Goal: Transaction & Acquisition: Purchase product/service

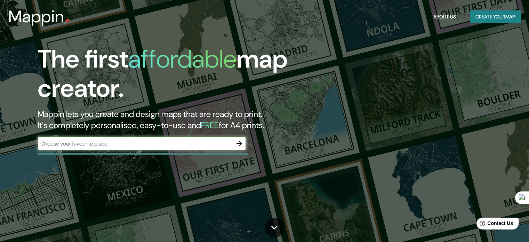
click at [99, 145] on input "text" at bounding box center [135, 143] width 195 height 8
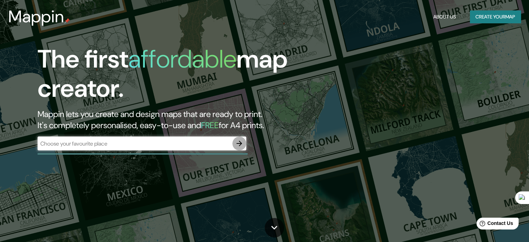
click at [239, 144] on icon "button" at bounding box center [239, 143] width 8 height 8
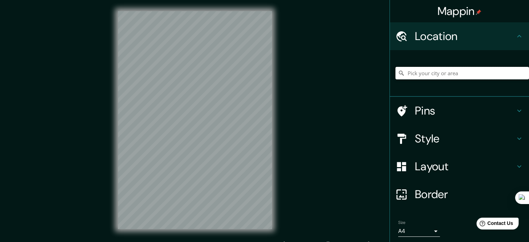
click at [420, 73] on input "Pick your city or area" at bounding box center [462, 73] width 134 height 13
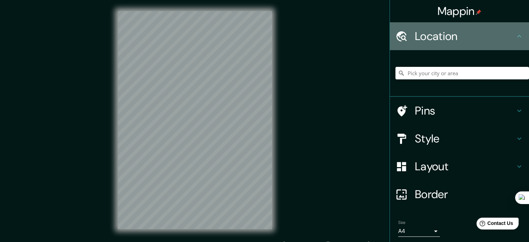
click at [450, 41] on h4 "Location" at bounding box center [465, 36] width 100 height 14
click at [408, 36] on div at bounding box center [404, 36] width 19 height 12
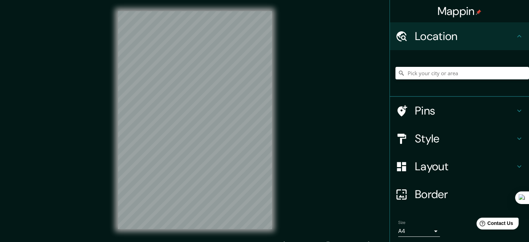
click at [515, 37] on icon at bounding box center [519, 36] width 8 height 8
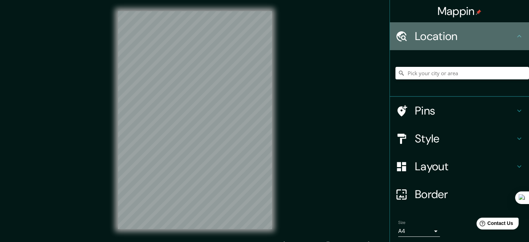
click at [515, 37] on icon at bounding box center [519, 36] width 8 height 8
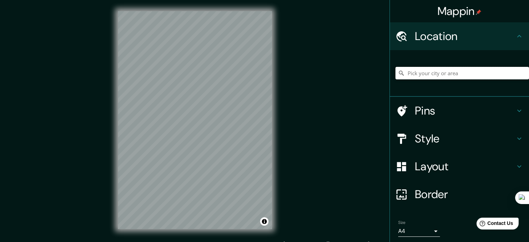
click at [432, 74] on input "Pick your city or area" at bounding box center [462, 73] width 134 height 13
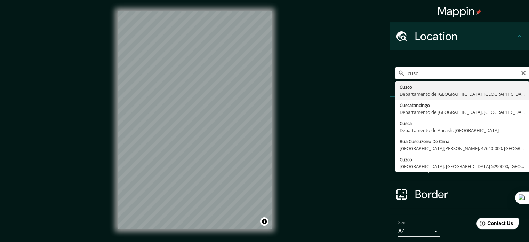
type input "Cusco, Departamento de Cusco, Perú"
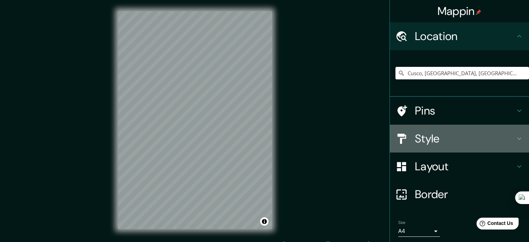
click at [448, 138] on h4 "Style" at bounding box center [465, 138] width 100 height 14
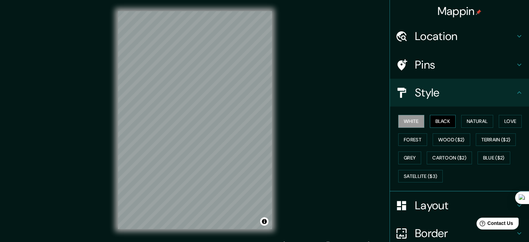
click at [443, 120] on button "Black" at bounding box center [443, 121] width 26 height 13
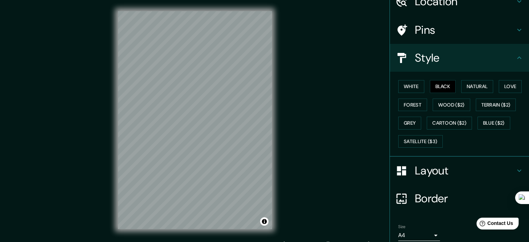
click at [429, 199] on h4 "Border" at bounding box center [465, 198] width 100 height 14
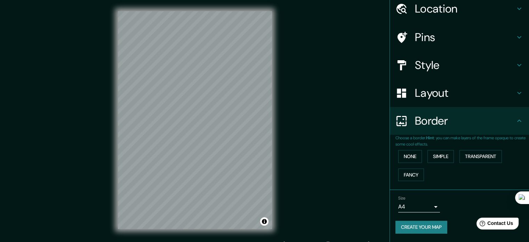
scroll to position [26, 0]
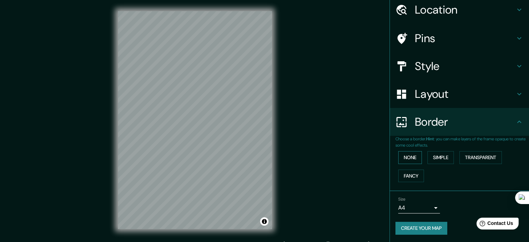
click at [406, 157] on button "None" at bounding box center [410, 157] width 24 height 13
click at [433, 156] on button "Simple" at bounding box center [440, 157] width 26 height 13
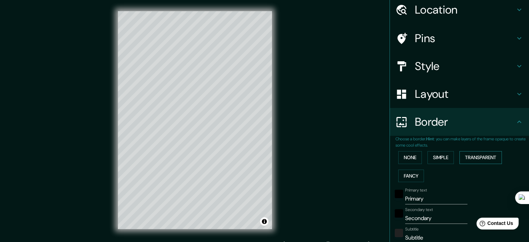
click at [474, 154] on button "Transparent" at bounding box center [480, 157] width 42 height 13
click at [405, 175] on button "Fancy" at bounding box center [411, 175] width 26 height 13
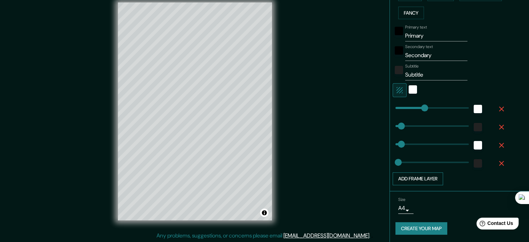
scroll to position [9, 0]
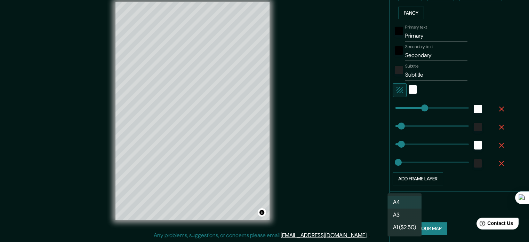
click at [402, 210] on body "Mappin Location Cusco, Departamento de Cusco, Perú Pins Style Layout Border Cho…" at bounding box center [264, 112] width 529 height 242
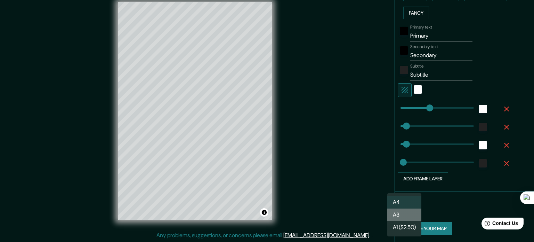
click at [401, 213] on li "A3" at bounding box center [404, 214] width 34 height 13
type input "a4"
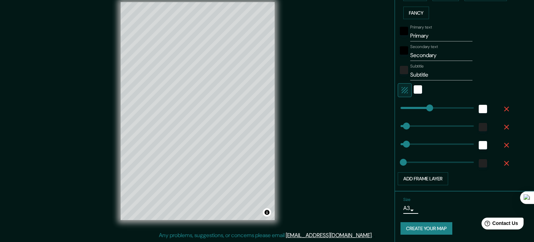
click at [402, 208] on body "Mappin Location Cusco, Departamento de Cusco, Perú Pins Style Layout Border Cho…" at bounding box center [267, 112] width 534 height 242
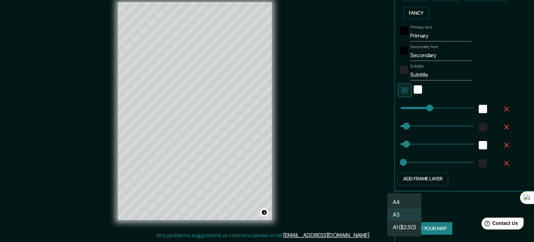
click at [402, 220] on li "A3" at bounding box center [404, 214] width 34 height 13
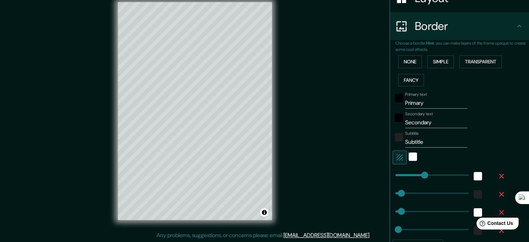
scroll to position [120, 0]
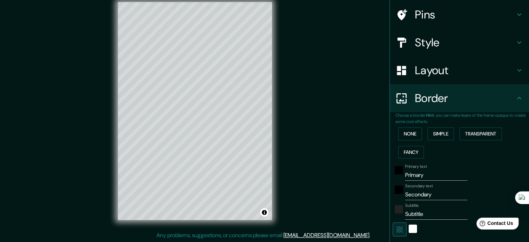
type input "177"
click at [405, 134] on button "None" at bounding box center [410, 133] width 24 height 13
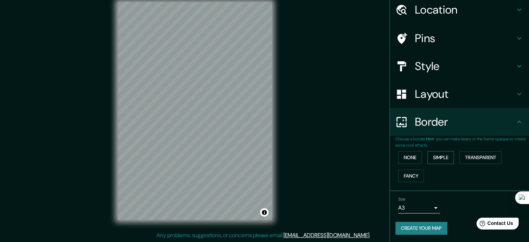
click at [433, 155] on button "Simple" at bounding box center [440, 157] width 26 height 13
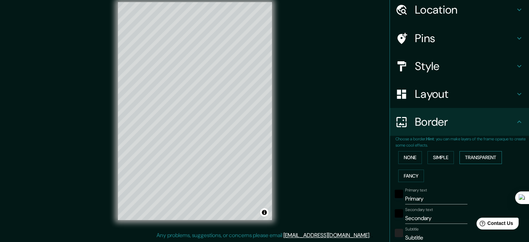
click at [467, 158] on button "Transparent" at bounding box center [480, 157] width 42 height 13
click at [434, 154] on button "Simple" at bounding box center [440, 157] width 26 height 13
click at [405, 154] on button "None" at bounding box center [410, 157] width 24 height 13
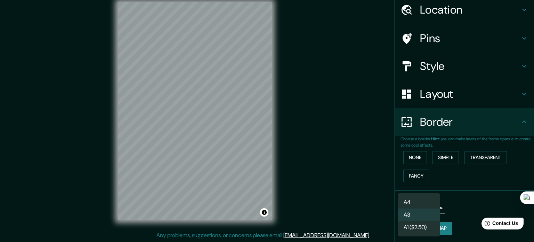
click at [432, 206] on body "Mappin Location Cusco, Departamento de Cusco, Perú Pins Style Layout Border Cho…" at bounding box center [267, 112] width 534 height 242
click at [461, 195] on div at bounding box center [267, 121] width 534 height 242
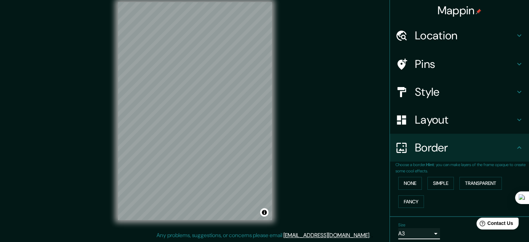
scroll to position [0, 0]
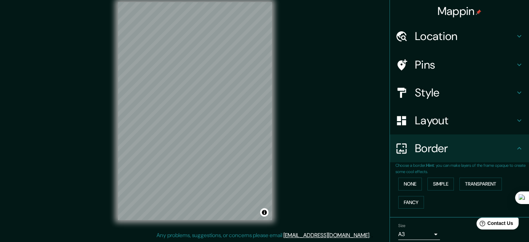
click at [422, 123] on h4 "Layout" at bounding box center [465, 120] width 100 height 14
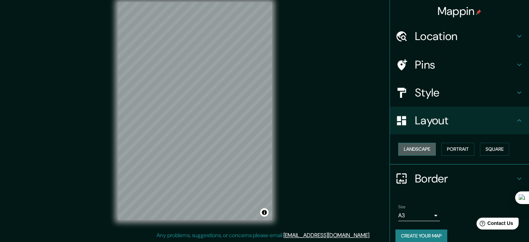
click at [412, 144] on button "Landscape" at bounding box center [417, 149] width 38 height 13
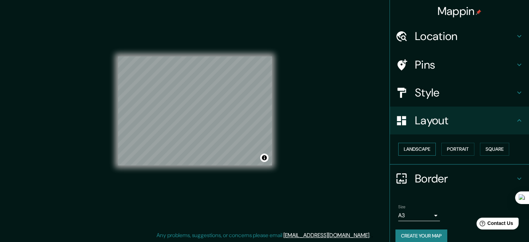
click at [412, 144] on button "Landscape" at bounding box center [417, 149] width 38 height 13
click at [456, 149] on button "Portrait" at bounding box center [457, 149] width 33 height 13
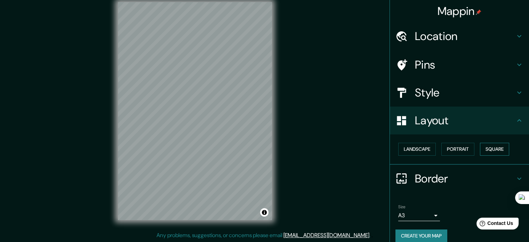
click at [502, 152] on button "Square" at bounding box center [494, 149] width 29 height 13
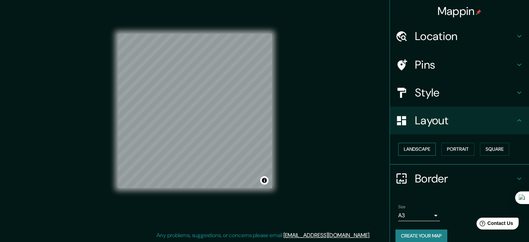
click at [414, 147] on button "Landscape" at bounding box center [417, 149] width 38 height 13
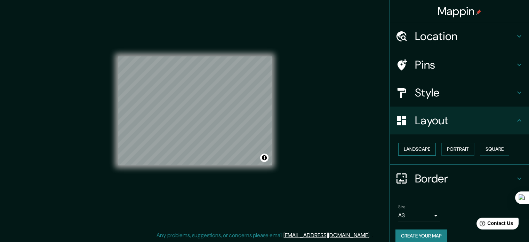
click at [410, 147] on button "Landscape" at bounding box center [417, 149] width 38 height 13
click at [455, 149] on button "Portrait" at bounding box center [457, 149] width 33 height 13
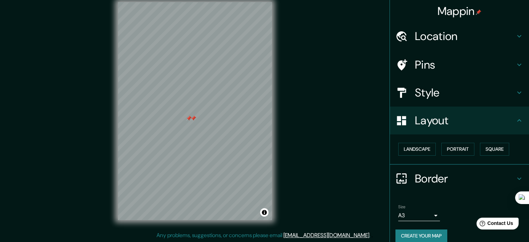
click at [439, 96] on h4 "Style" at bounding box center [465, 93] width 100 height 14
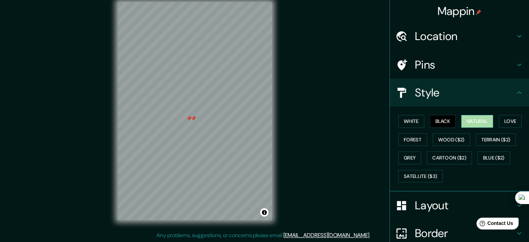
click at [476, 125] on button "Natural" at bounding box center [477, 121] width 32 height 13
click at [502, 121] on button "Love" at bounding box center [510, 121] width 23 height 13
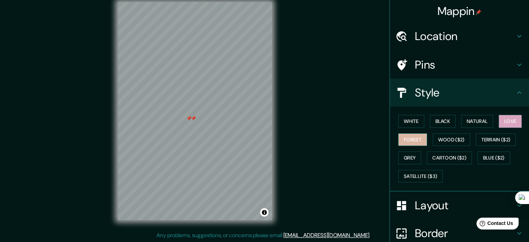
click at [412, 138] on button "Forest" at bounding box center [412, 139] width 29 height 13
click at [409, 120] on button "White" at bounding box center [411, 121] width 26 height 13
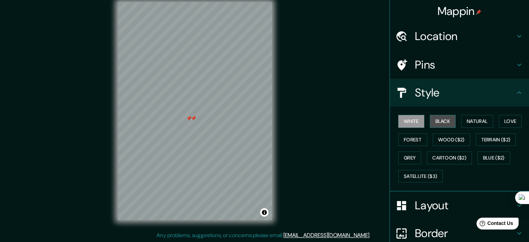
click at [432, 118] on button "Black" at bounding box center [443, 121] width 26 height 13
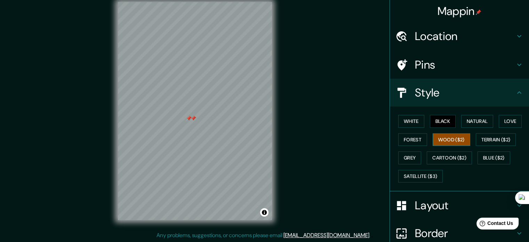
click at [436, 137] on button "Wood ($2)" at bounding box center [452, 139] width 38 height 13
click at [493, 140] on button "Terrain ($2)" at bounding box center [496, 139] width 40 height 13
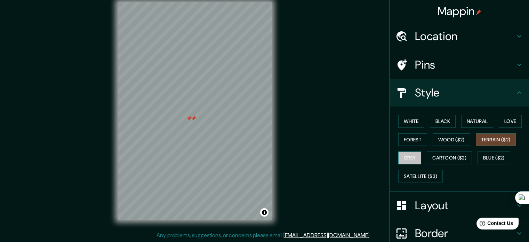
click at [402, 155] on button "Grey" at bounding box center [409, 157] width 23 height 13
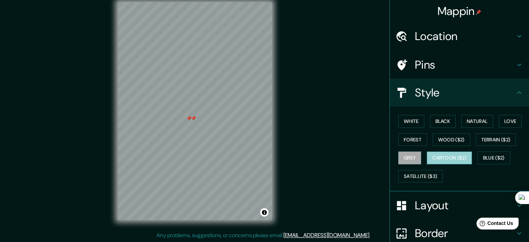
click at [431, 157] on button "Cartoon ($2)" at bounding box center [449, 157] width 45 height 13
click at [408, 156] on button "Grey" at bounding box center [409, 157] width 23 height 13
click at [444, 118] on button "Black" at bounding box center [443, 121] width 26 height 13
click at [402, 156] on button "Grey" at bounding box center [409, 157] width 23 height 13
click at [404, 120] on button "White" at bounding box center [411, 121] width 26 height 13
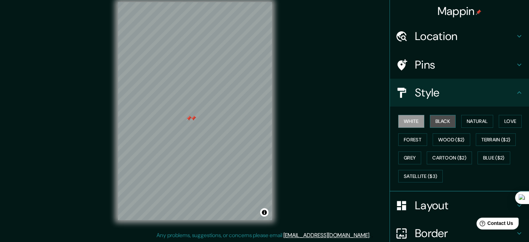
click at [430, 121] on button "Black" at bounding box center [443, 121] width 26 height 13
click at [401, 154] on button "Grey" at bounding box center [409, 157] width 23 height 13
click at [432, 119] on button "Black" at bounding box center [443, 121] width 26 height 13
click at [449, 66] on h4 "Pins" at bounding box center [465, 65] width 100 height 14
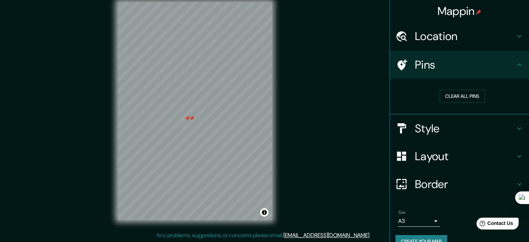
click at [442, 38] on h4 "Location" at bounding box center [465, 36] width 100 height 14
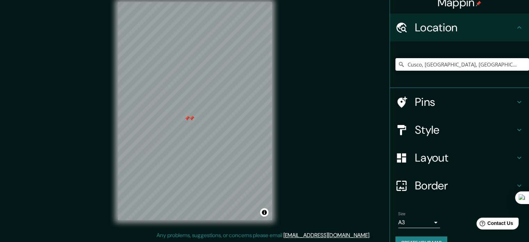
scroll to position [24, 0]
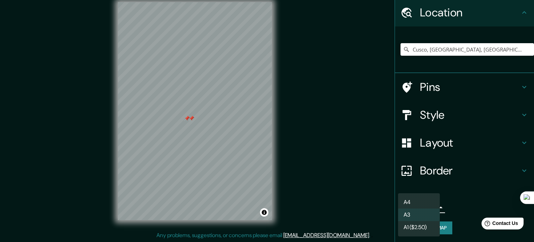
click at [430, 208] on body "Mappin Location Cusco, Departamento de Cusco, Perú Pins Style Layout Border Cho…" at bounding box center [267, 112] width 534 height 242
click at [430, 133] on div at bounding box center [267, 121] width 534 height 242
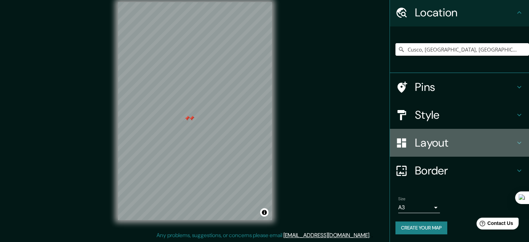
click at [421, 142] on h4 "Layout" at bounding box center [465, 143] width 100 height 14
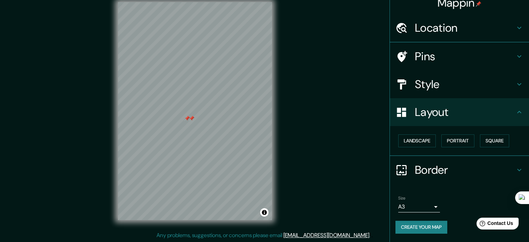
scroll to position [8, 0]
click at [421, 142] on button "Landscape" at bounding box center [417, 141] width 38 height 13
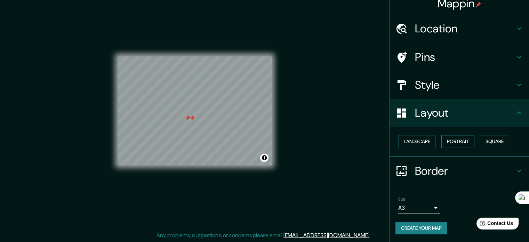
click at [455, 142] on button "Portrait" at bounding box center [457, 141] width 33 height 13
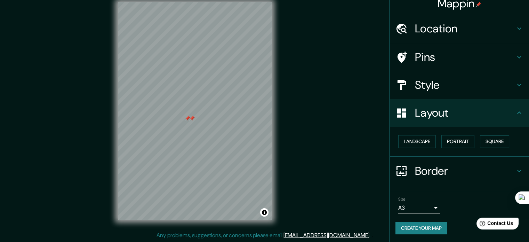
click at [486, 141] on button "Square" at bounding box center [494, 141] width 29 height 13
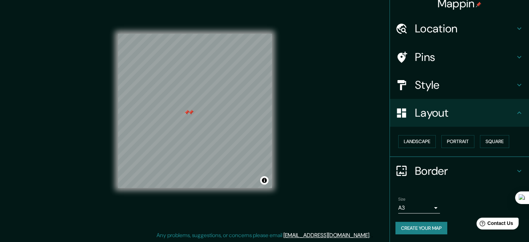
click at [427, 227] on button "Create your map" at bounding box center [421, 228] width 52 height 13
click at [328, 19] on div "Mappin Location Cusco, Departamento de Cusco, Perú Pins Style Layout Landscape …" at bounding box center [264, 116] width 529 height 251
click at [425, 226] on button "Create your map" at bounding box center [421, 228] width 52 height 13
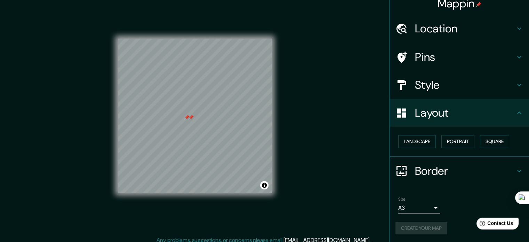
scroll to position [9, 0]
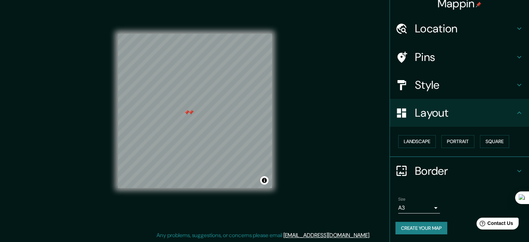
click at [438, 225] on button "Create your map" at bounding box center [421, 228] width 52 height 13
click at [430, 229] on div "Create your map" at bounding box center [459, 228] width 128 height 13
click at [432, 225] on button "Create your map" at bounding box center [421, 228] width 52 height 13
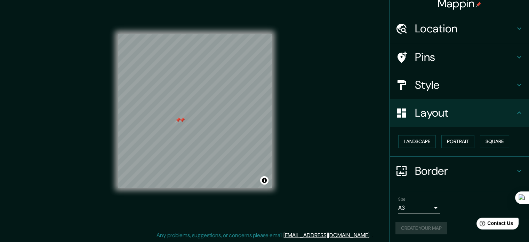
drag, startPoint x: 187, startPoint y: 112, endPoint x: 178, endPoint y: 119, distance: 11.6
click at [178, 119] on div at bounding box center [178, 120] width 6 height 6
click at [183, 119] on div at bounding box center [182, 120] width 6 height 6
click at [179, 121] on div at bounding box center [178, 120] width 6 height 6
click at [447, 90] on h4 "Style" at bounding box center [465, 85] width 100 height 14
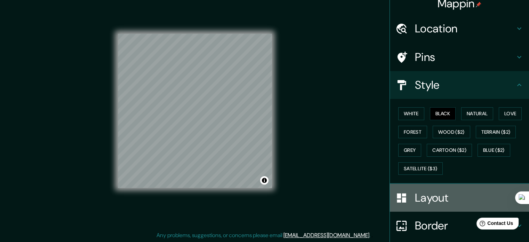
click at [440, 194] on h4 "Layout" at bounding box center [465, 198] width 100 height 14
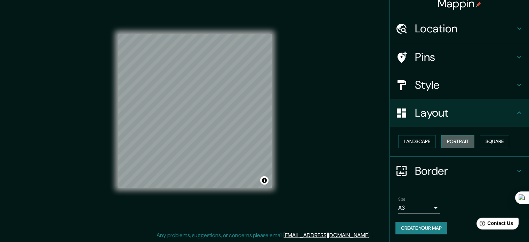
click at [454, 142] on button "Portrait" at bounding box center [457, 141] width 33 height 13
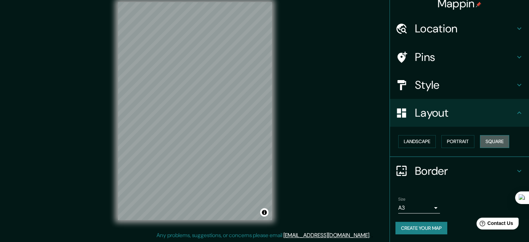
click at [498, 136] on button "Square" at bounding box center [494, 141] width 29 height 13
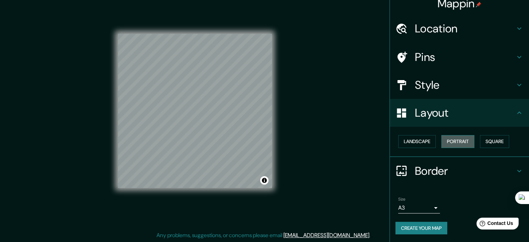
click at [464, 143] on button "Portrait" at bounding box center [457, 141] width 33 height 13
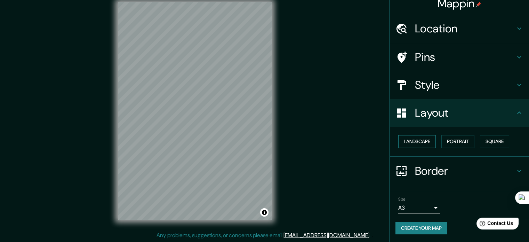
click at [413, 142] on button "Landscape" at bounding box center [417, 141] width 38 height 13
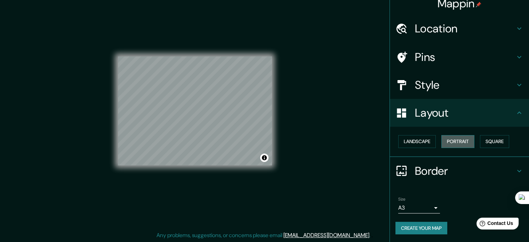
click at [462, 138] on button "Portrait" at bounding box center [457, 141] width 33 height 13
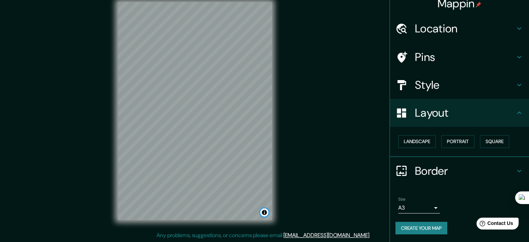
click at [267, 210] on button "Toggle attribution" at bounding box center [264, 212] width 8 height 8
click at [303, 193] on div "Mappin Location Cusco, Departamento de Cusco, Perú Pins Style Layout Landscape …" at bounding box center [264, 116] width 529 height 251
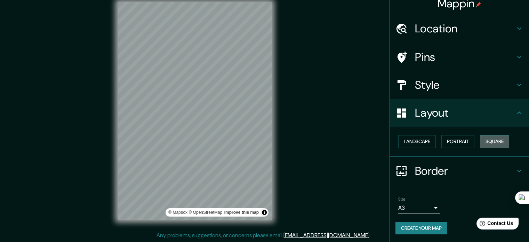
click at [487, 143] on button "Square" at bounding box center [494, 141] width 29 height 13
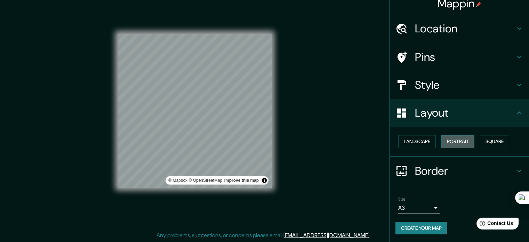
click at [458, 144] on button "Portrait" at bounding box center [457, 141] width 33 height 13
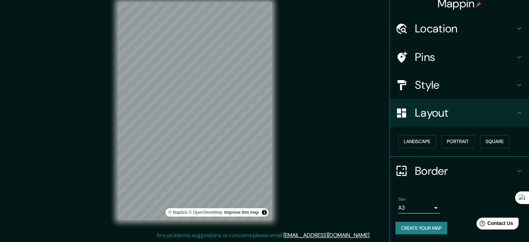
click at [438, 94] on div "Style" at bounding box center [459, 85] width 139 height 28
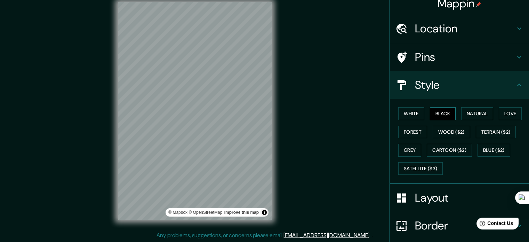
click at [438, 110] on button "Black" at bounding box center [443, 113] width 26 height 13
click at [427, 57] on h4 "Pins" at bounding box center [465, 57] width 100 height 14
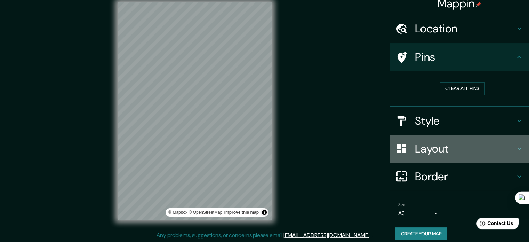
click at [434, 148] on h4 "Layout" at bounding box center [465, 149] width 100 height 14
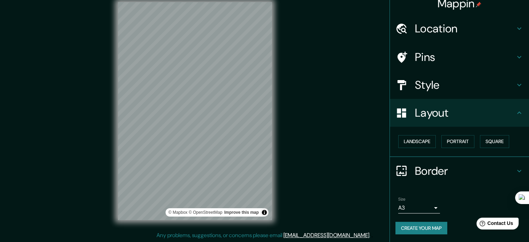
click at [428, 176] on h4 "Border" at bounding box center [465, 171] width 100 height 14
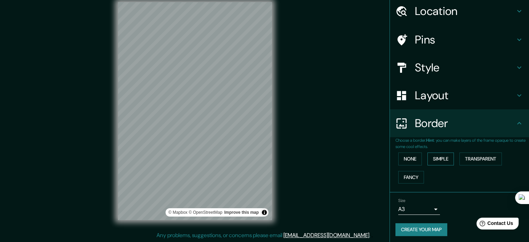
scroll to position [26, 0]
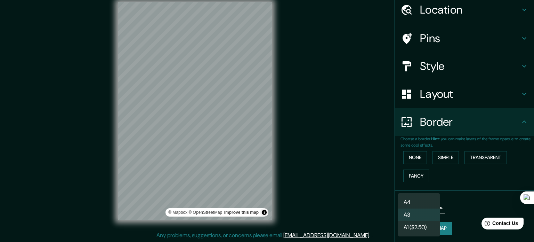
click at [427, 208] on body "Mappin Location Cusco, Departamento de Cusco, Perú Pins Style Layout Border Cho…" at bounding box center [267, 112] width 534 height 242
click at [416, 203] on li "A4" at bounding box center [419, 202] width 42 height 13
type input "single"
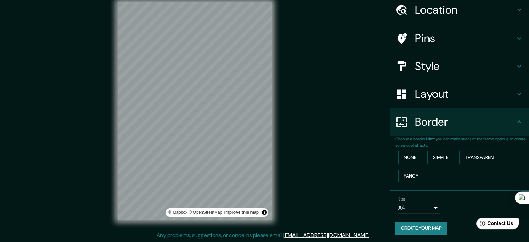
click at [407, 225] on button "Create your map" at bounding box center [421, 228] width 52 height 13
click at [427, 226] on button "Create your map" at bounding box center [421, 228] width 52 height 13
click at [432, 156] on button "Simple" at bounding box center [440, 157] width 26 height 13
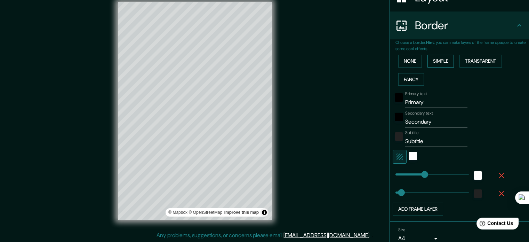
scroll to position [131, 0]
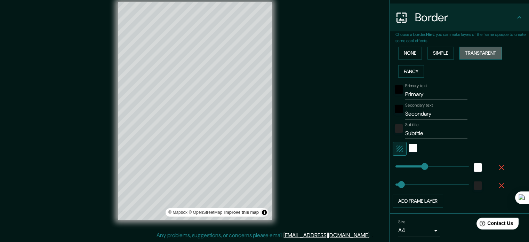
click at [461, 51] on button "Transparent" at bounding box center [480, 53] width 42 height 13
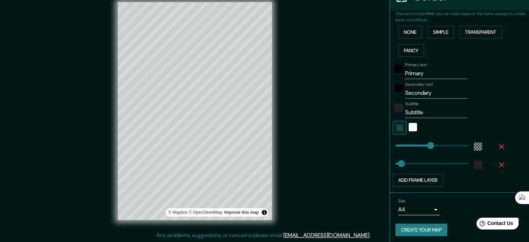
scroll to position [153, 0]
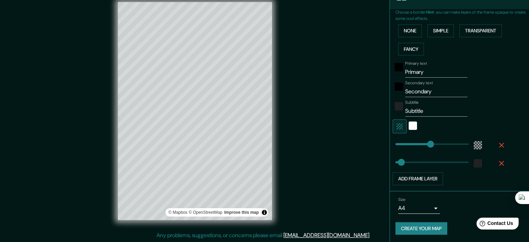
click at [422, 224] on button "Create your map" at bounding box center [421, 228] width 52 height 13
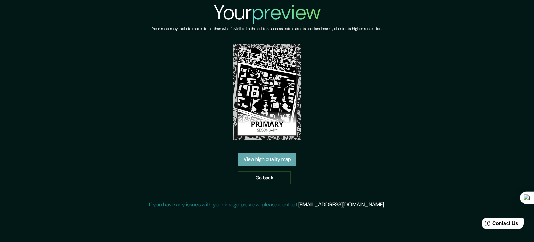
click at [270, 159] on link "View high quality map" at bounding box center [267, 159] width 58 height 13
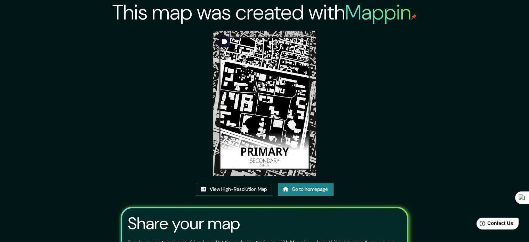
click at [254, 57] on img at bounding box center [264, 103] width 103 height 145
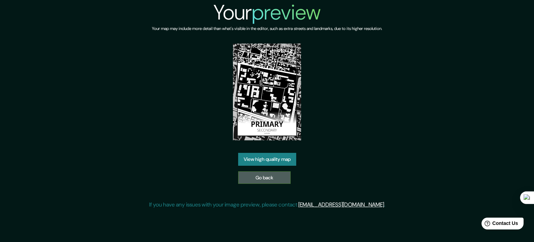
click at [265, 171] on link "Go back" at bounding box center [264, 177] width 53 height 13
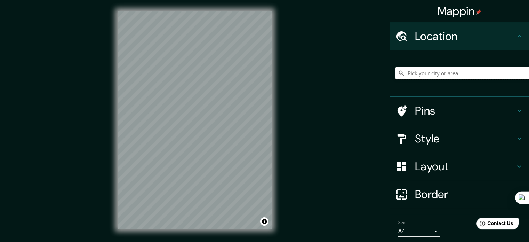
click at [427, 73] on input "Pick your city or area" at bounding box center [462, 73] width 134 height 13
type input "Cusco, [GEOGRAPHIC_DATA], [GEOGRAPHIC_DATA]"
click at [438, 141] on h4 "Style" at bounding box center [465, 138] width 100 height 14
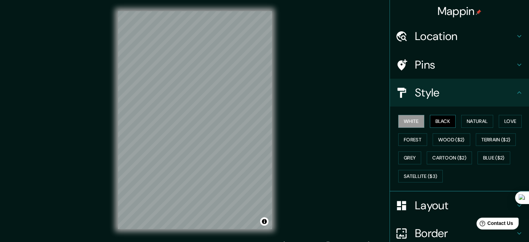
click at [445, 117] on button "Black" at bounding box center [443, 121] width 26 height 13
click at [431, 204] on h4 "Layout" at bounding box center [465, 205] width 100 height 14
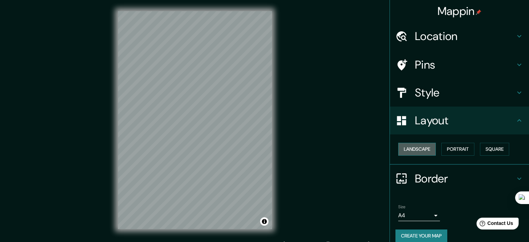
click at [411, 148] on button "Landscape" at bounding box center [417, 149] width 38 height 13
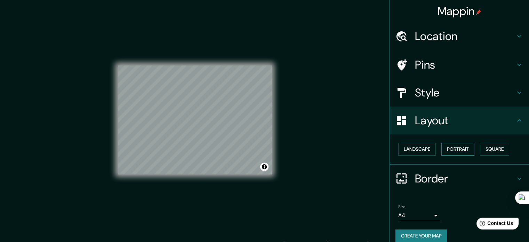
click at [447, 148] on button "Portrait" at bounding box center [457, 149] width 33 height 13
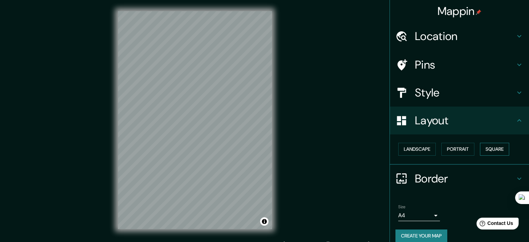
click at [495, 146] on button "Square" at bounding box center [494, 149] width 29 height 13
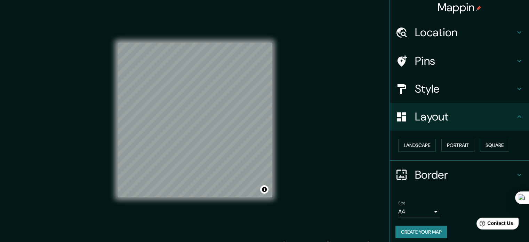
scroll to position [8, 0]
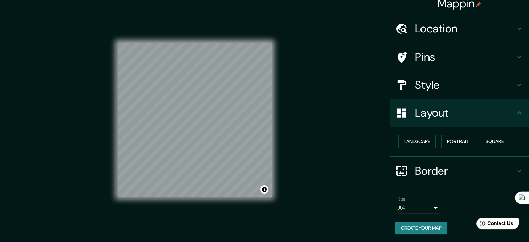
click at [435, 173] on h4 "Border" at bounding box center [465, 171] width 100 height 14
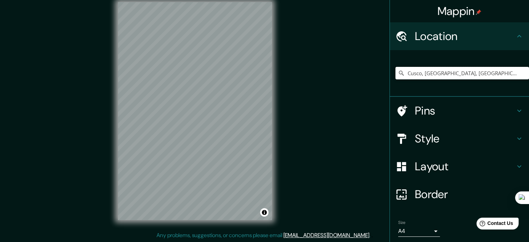
click at [502, 74] on input "Cusco, [GEOGRAPHIC_DATA], [GEOGRAPHIC_DATA]" at bounding box center [462, 73] width 134 height 13
click at [283, 128] on div "© Mapbox © OpenStreetMap Improve this map" at bounding box center [195, 111] width 176 height 240
drag, startPoint x: 504, startPoint y: 78, endPoint x: 417, endPoint y: 78, distance: 86.3
click at [417, 78] on input "Cusco, [GEOGRAPHIC_DATA], [GEOGRAPHIC_DATA]" at bounding box center [462, 73] width 134 height 13
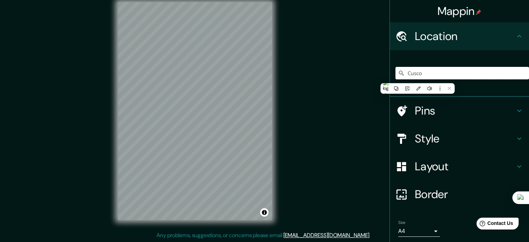
type input "Cusco"
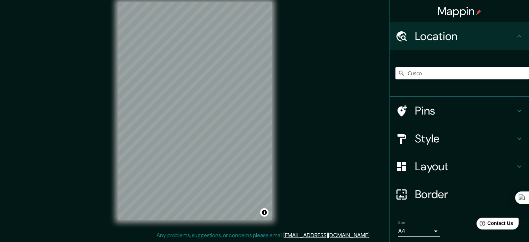
click at [301, 86] on div "Mappin Location Cusco Pins Style Layout Border Choose a border. Hint : you can …" at bounding box center [264, 116] width 529 height 251
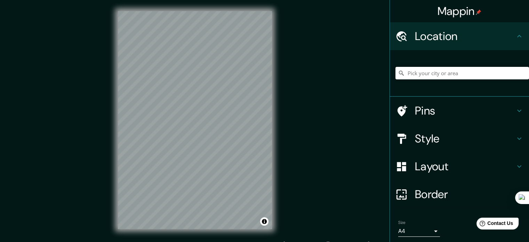
click at [416, 73] on input "Pick your city or area" at bounding box center [462, 73] width 134 height 13
type input "Cusco, [GEOGRAPHIC_DATA], [GEOGRAPHIC_DATA]"
click at [427, 132] on h4 "Style" at bounding box center [465, 138] width 100 height 14
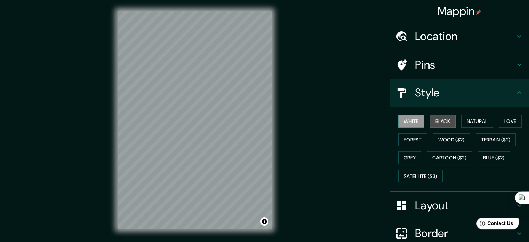
click at [434, 119] on button "Black" at bounding box center [443, 121] width 26 height 13
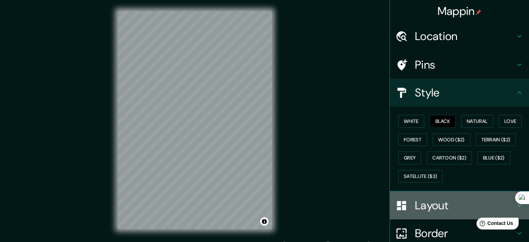
click at [439, 203] on h4 "Layout" at bounding box center [465, 205] width 100 height 14
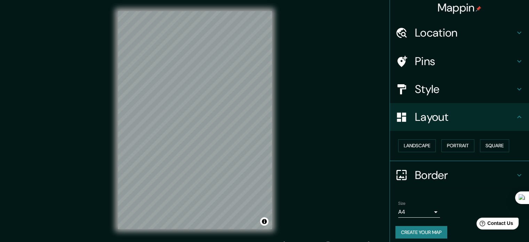
scroll to position [8, 0]
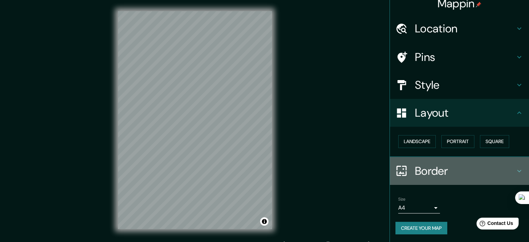
click at [434, 168] on h4 "Border" at bounding box center [465, 171] width 100 height 14
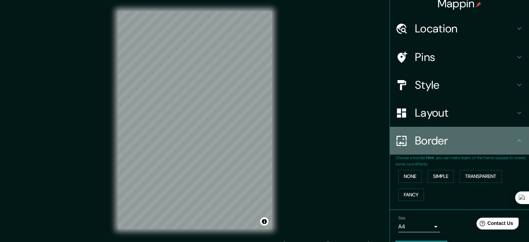
click at [420, 140] on h4 "Border" at bounding box center [465, 141] width 100 height 14
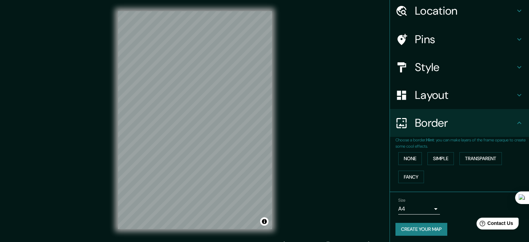
scroll to position [26, 0]
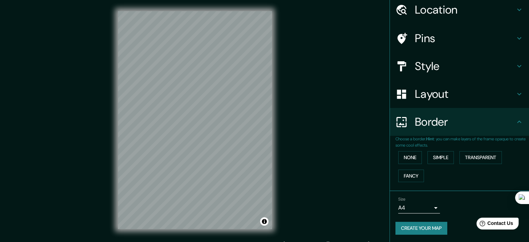
click at [421, 224] on button "Create your map" at bounding box center [421, 228] width 52 height 13
click at [420, 224] on div "Create your map" at bounding box center [459, 228] width 128 height 13
click at [420, 225] on div "Create your map" at bounding box center [459, 228] width 128 height 13
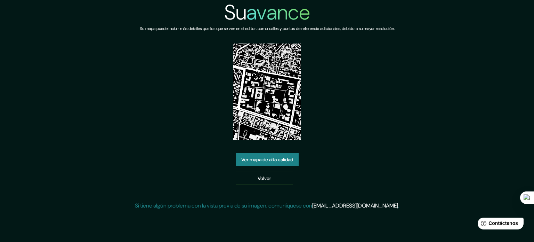
click at [282, 161] on font "Ver mapa de alta calidad" at bounding box center [267, 159] width 52 height 6
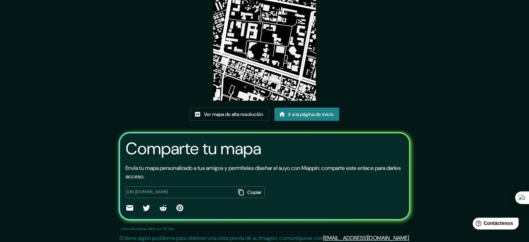
scroll to position [78, 0]
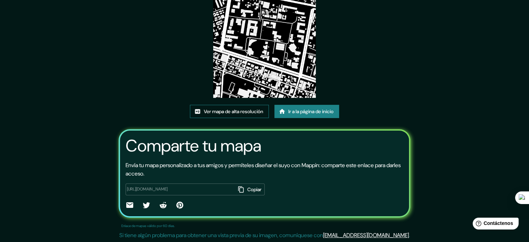
click at [216, 111] on font "Ver mapa de alta resolución" at bounding box center [233, 111] width 59 height 6
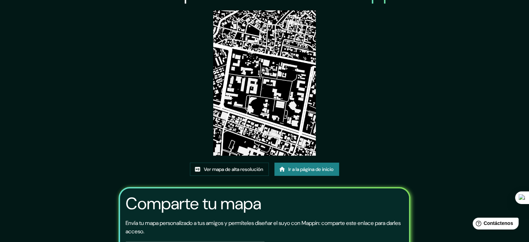
scroll to position [0, 0]
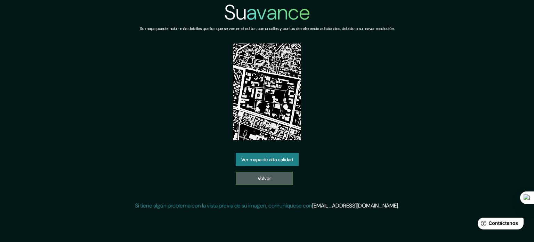
click at [243, 174] on link "Volver" at bounding box center [264, 177] width 57 height 13
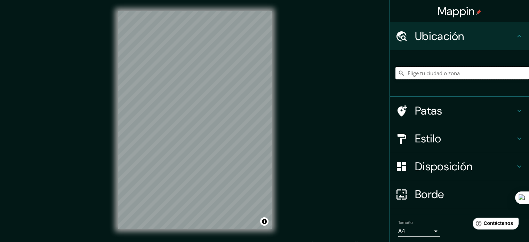
click at [469, 71] on input "Elige tu ciudad o zona" at bounding box center [462, 73] width 134 height 13
click at [422, 74] on input "Elige tu ciudad o zona" at bounding box center [462, 73] width 134 height 13
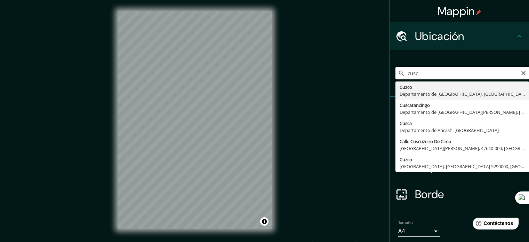
type input "Cusco, Departamento de Cusco, Perú"
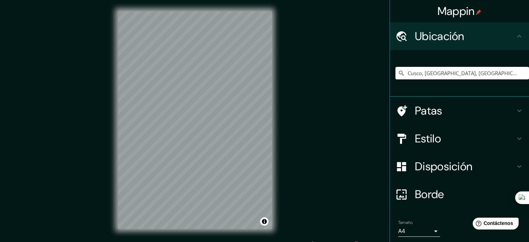
click at [432, 142] on font "Estilo" at bounding box center [428, 138] width 26 height 15
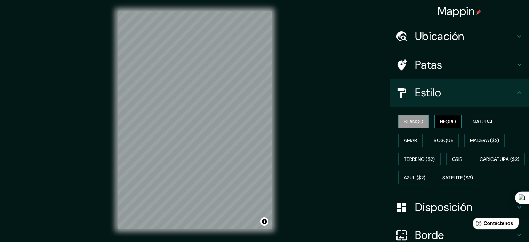
click at [444, 125] on font "Negro" at bounding box center [448, 121] width 16 height 9
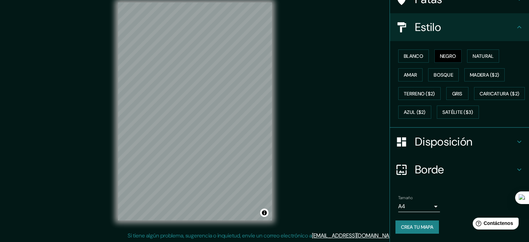
scroll to position [9, 0]
click at [426, 169] on font "Borde" at bounding box center [429, 169] width 29 height 15
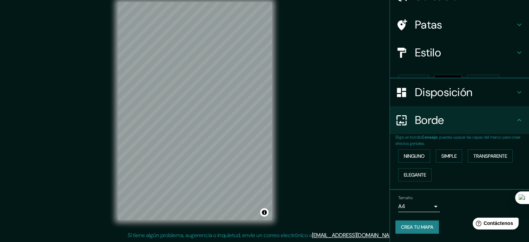
scroll to position [28, 0]
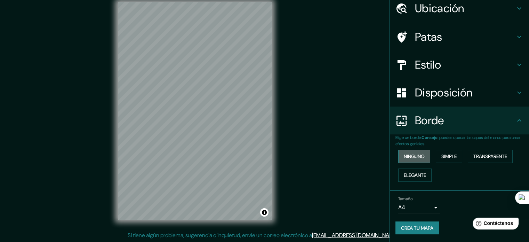
click at [415, 152] on font "Ninguno" at bounding box center [414, 156] width 21 height 9
click at [414, 221] on button "Crea tu mapa" at bounding box center [416, 227] width 43 height 13
click at [411, 229] on div "Crea tu mapa" at bounding box center [459, 227] width 128 height 13
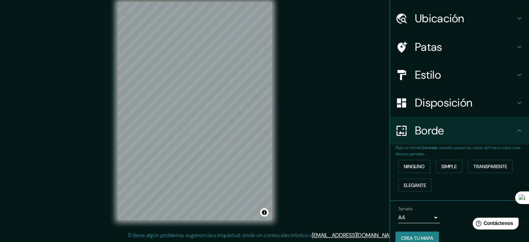
scroll to position [0, 0]
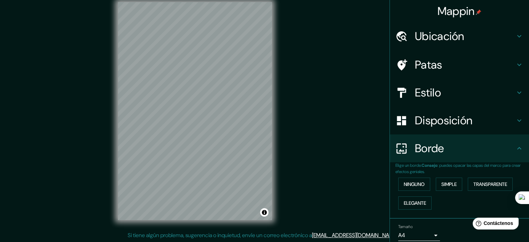
click at [432, 120] on font "Disposición" at bounding box center [443, 120] width 57 height 15
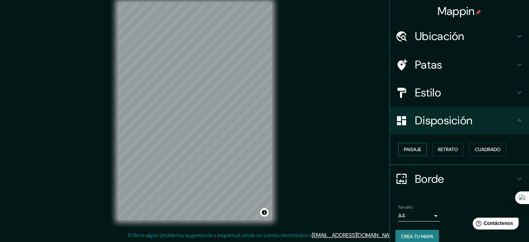
click at [409, 151] on font "Paisaje" at bounding box center [412, 149] width 17 height 6
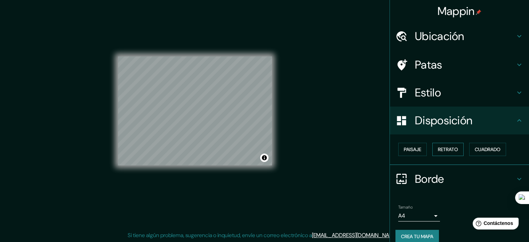
click at [443, 150] on font "Retrato" at bounding box center [448, 149] width 20 height 6
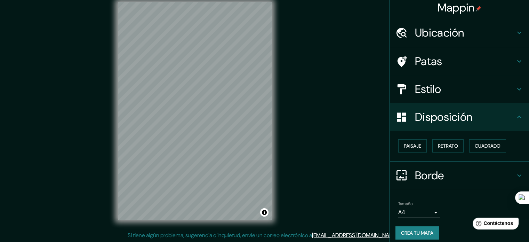
scroll to position [8, 0]
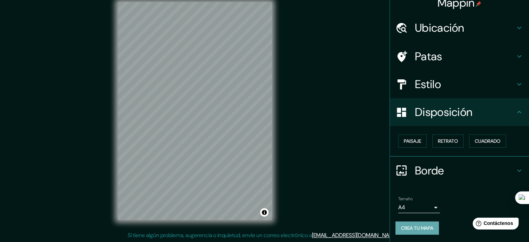
click at [416, 225] on font "Crea tu mapa" at bounding box center [417, 228] width 32 height 6
click at [416, 224] on div "Crea tu mapa" at bounding box center [459, 227] width 128 height 13
drag, startPoint x: 416, startPoint y: 224, endPoint x: 418, endPoint y: 221, distance: 3.9
click at [416, 224] on div "Crea tu mapa" at bounding box center [459, 227] width 128 height 13
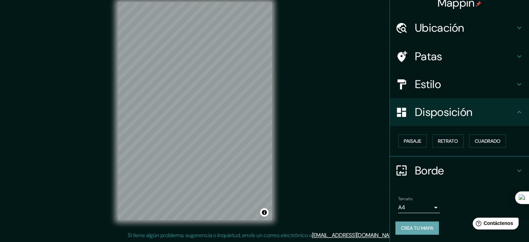
click at [415, 224] on font "Crea tu mapa" at bounding box center [417, 227] width 32 height 9
click at [421, 229] on font "Crea tu mapa" at bounding box center [417, 228] width 32 height 6
click at [421, 228] on div "Crea tu mapa" at bounding box center [459, 227] width 128 height 13
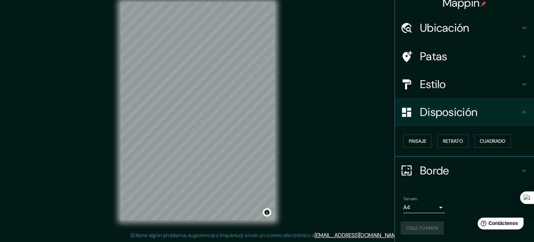
click at [434, 203] on body "Mappin Ubicación Cusco, Departamento de Cusco, Perú Patas Estilo Disposición Pa…" at bounding box center [267, 112] width 534 height 242
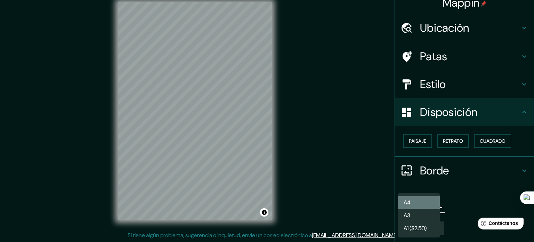
click at [411, 202] on li "A4" at bounding box center [419, 202] width 42 height 13
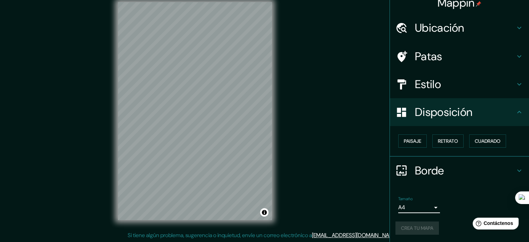
click at [419, 208] on body "Mappin Ubicación Cusco, Departamento de Cusco, Perú Patas Estilo Disposición Pa…" at bounding box center [264, 112] width 529 height 242
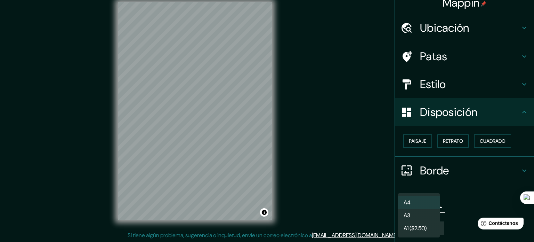
click at [419, 201] on li "A4" at bounding box center [419, 202] width 42 height 13
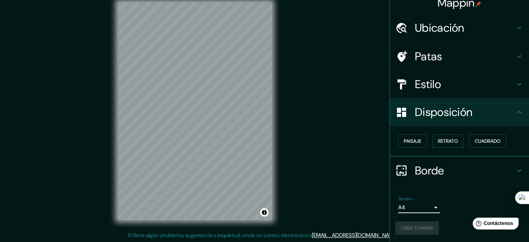
click at [413, 231] on div "Crea tu mapa" at bounding box center [459, 227] width 128 height 13
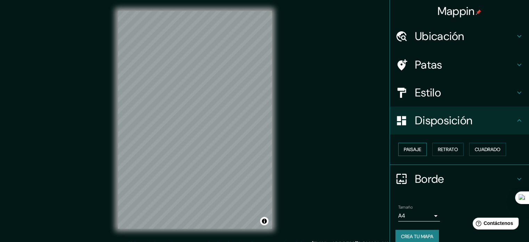
scroll to position [0, 0]
click at [414, 233] on font "Crea tu mapa" at bounding box center [417, 236] width 32 height 6
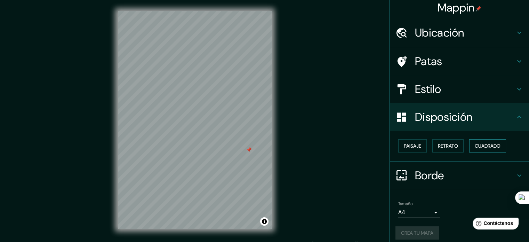
scroll to position [8, 0]
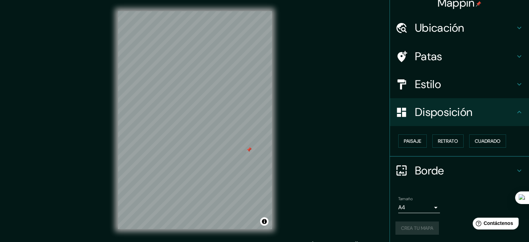
click at [423, 224] on div "Crea tu mapa" at bounding box center [459, 227] width 128 height 13
click at [423, 225] on font "Crea tu mapa" at bounding box center [417, 228] width 32 height 6
click at [423, 225] on div "Crea tu mapa" at bounding box center [459, 227] width 128 height 13
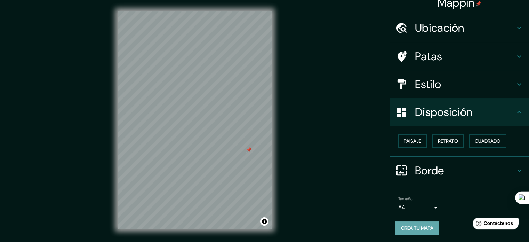
click at [423, 225] on font "Crea tu mapa" at bounding box center [417, 228] width 32 height 6
click at [423, 225] on div "Crea tu mapa" at bounding box center [459, 227] width 128 height 13
click at [250, 152] on div at bounding box center [249, 150] width 6 height 6
click at [408, 223] on font "Crea tu mapa" at bounding box center [417, 227] width 32 height 9
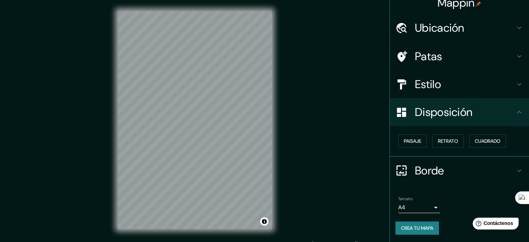
click at [413, 226] on font "Crea tu mapa" at bounding box center [417, 228] width 32 height 6
click at [413, 227] on div "Crea tu mapa" at bounding box center [459, 227] width 128 height 13
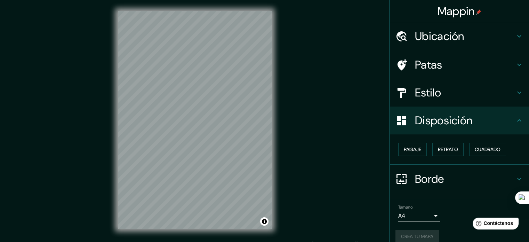
scroll to position [0, 0]
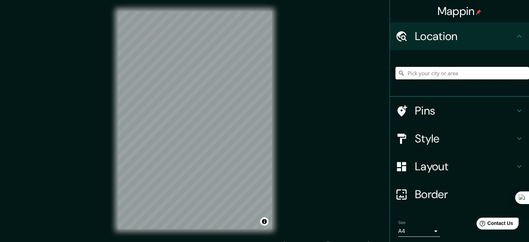
click at [418, 69] on input "Pick your city or area" at bounding box center [462, 73] width 134 height 13
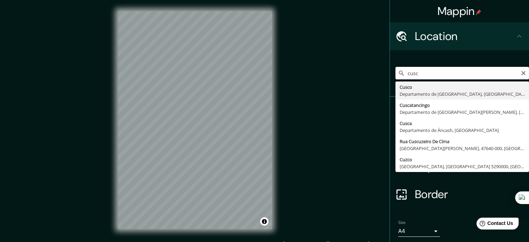
type input "Cusco, Departamento de Cusco, Perú"
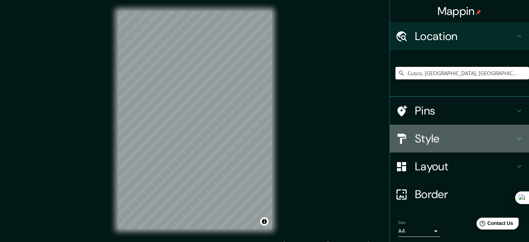
click at [426, 142] on h4 "Style" at bounding box center [465, 138] width 100 height 14
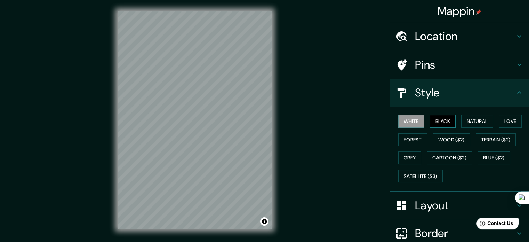
click at [430, 122] on button "Black" at bounding box center [443, 121] width 26 height 13
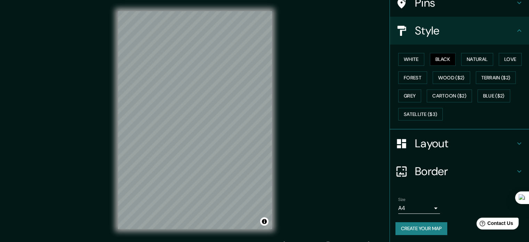
click at [428, 147] on h4 "Layout" at bounding box center [465, 143] width 100 height 14
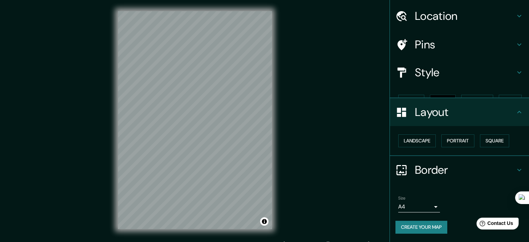
scroll to position [8, 0]
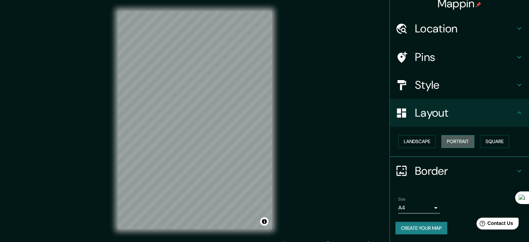
click at [447, 139] on button "Portrait" at bounding box center [457, 141] width 33 height 13
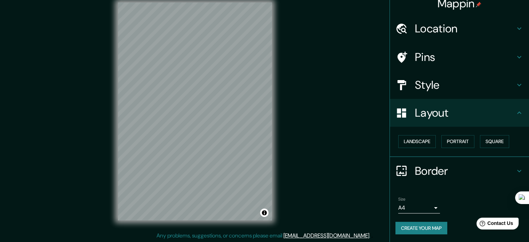
scroll to position [9, 0]
click at [413, 230] on button "Create your map" at bounding box center [421, 228] width 52 height 13
click at [425, 171] on h4 "Border" at bounding box center [465, 171] width 100 height 14
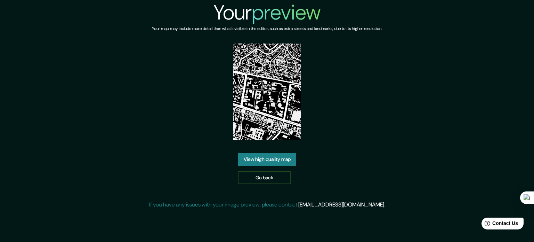
click at [428, 85] on div "Your preview Your map may include more detail than what's visible in the editor…" at bounding box center [267, 107] width 534 height 214
click at [265, 160] on link "View high quality map" at bounding box center [267, 159] width 58 height 13
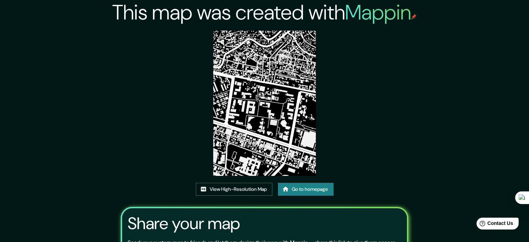
click at [230, 183] on link "View High-Resolution Map" at bounding box center [234, 189] width 77 height 13
